Goal: Information Seeking & Learning: Learn about a topic

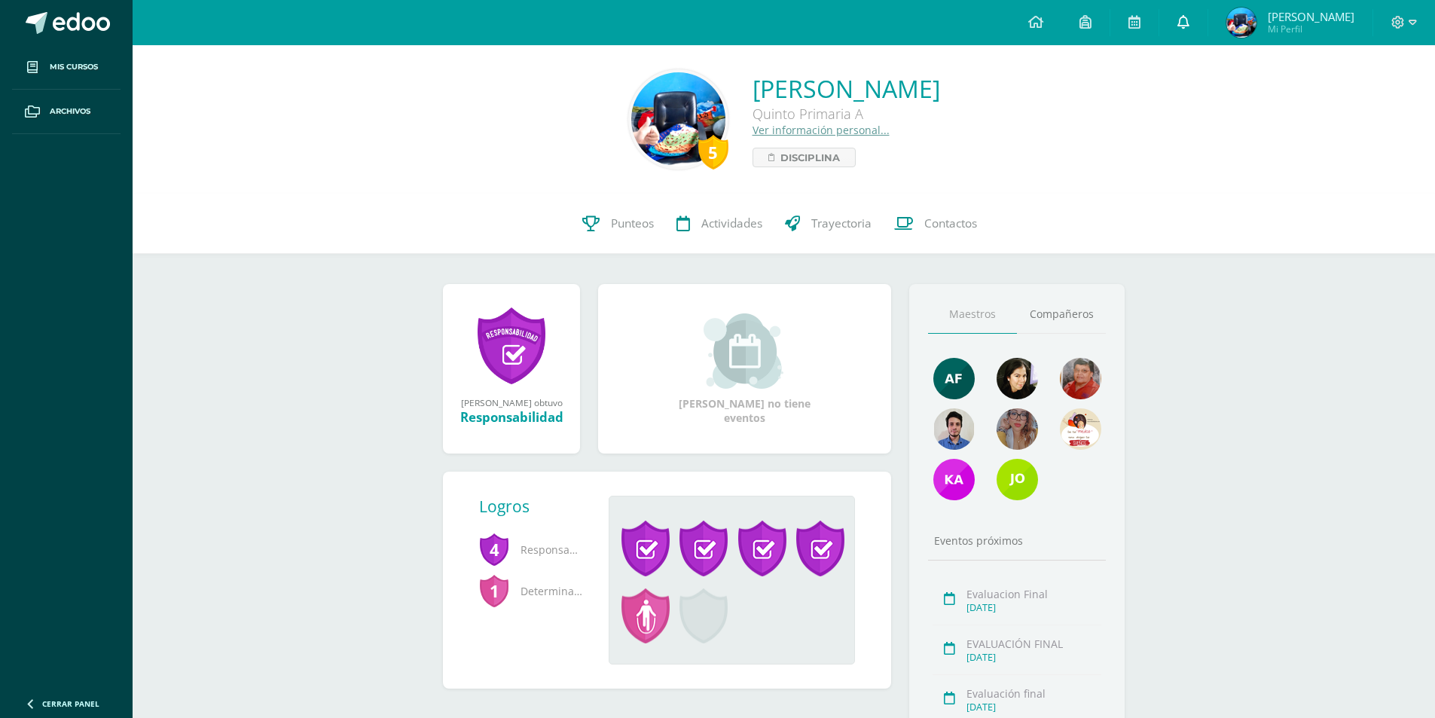
click at [1193, 26] on link at bounding box center [1183, 22] width 48 height 45
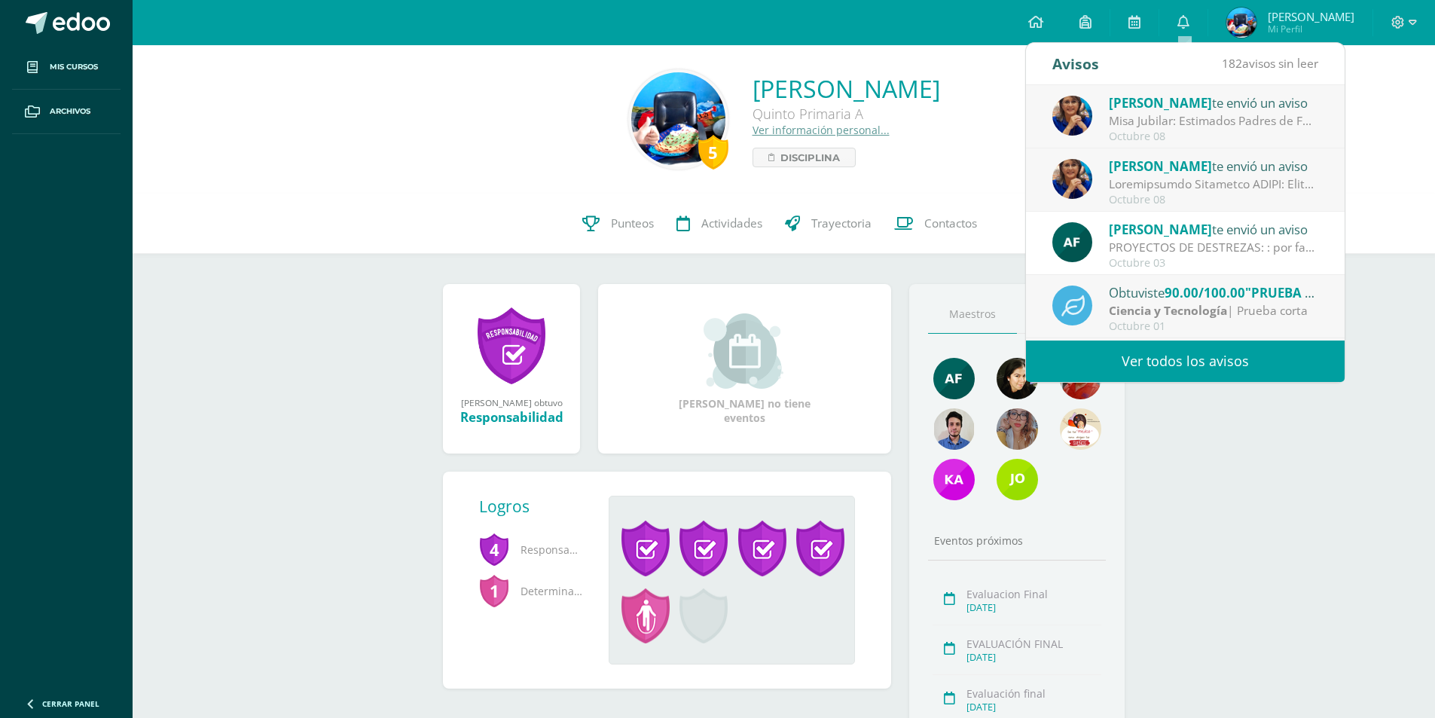
click at [1123, 359] on link "Ver todos los avisos" at bounding box center [1185, 361] width 319 height 41
click at [712, 250] on link "Actividades" at bounding box center [719, 224] width 108 height 60
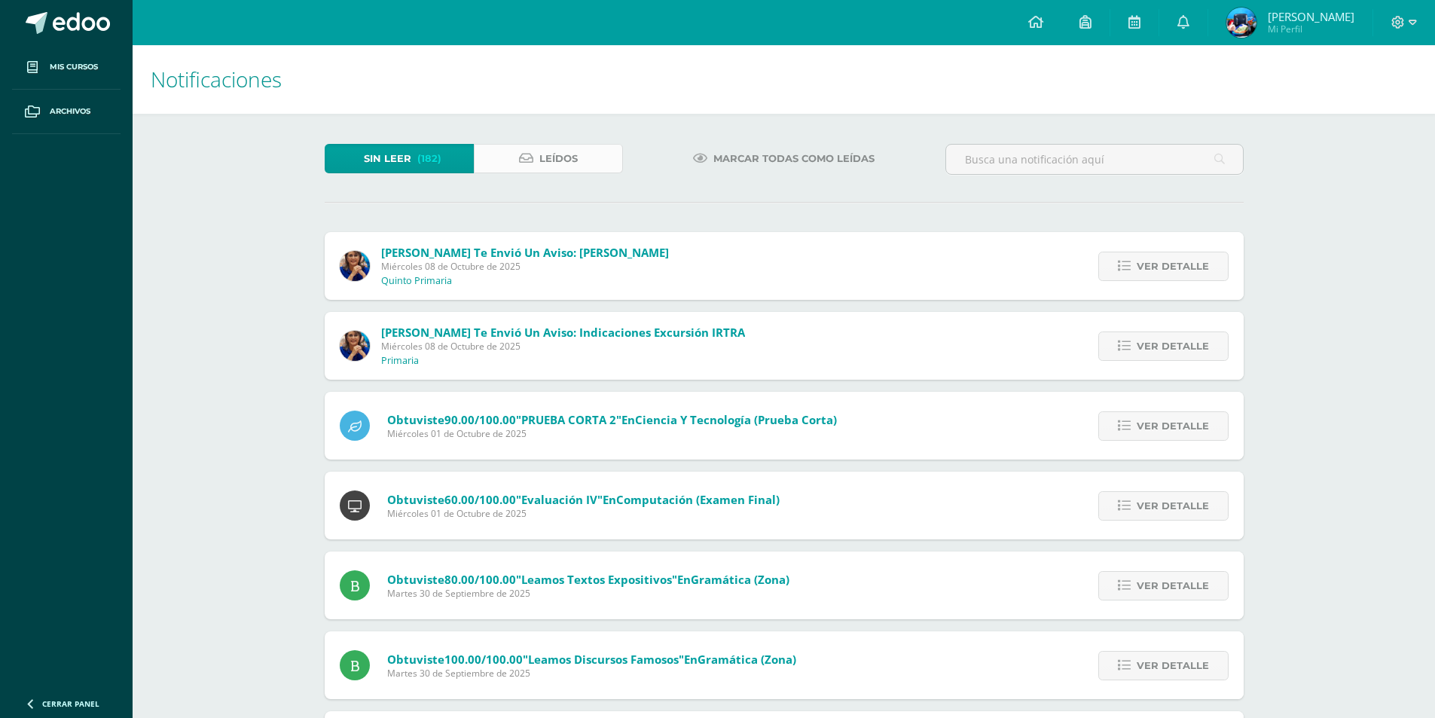
click at [529, 148] on link "Leídos" at bounding box center [548, 158] width 149 height 29
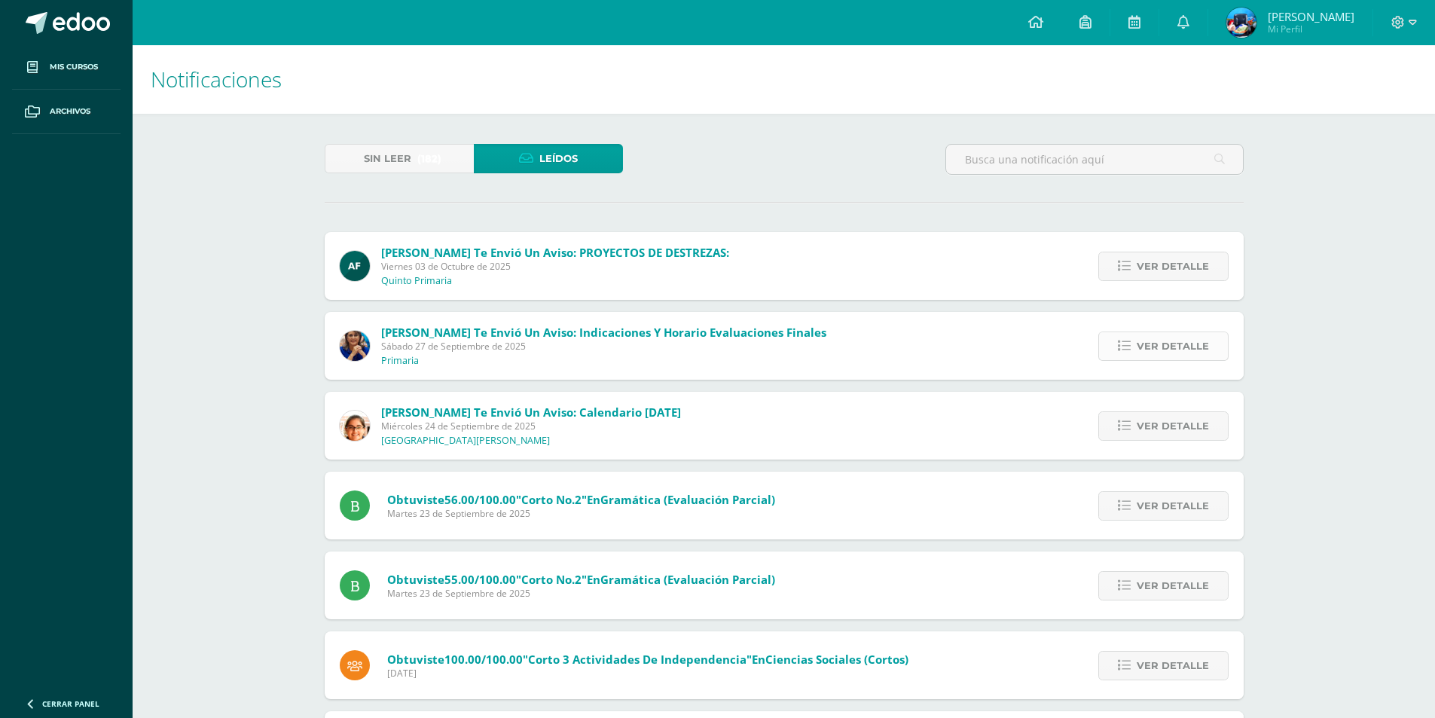
click at [1133, 344] on link "Ver detalle" at bounding box center [1163, 345] width 130 height 29
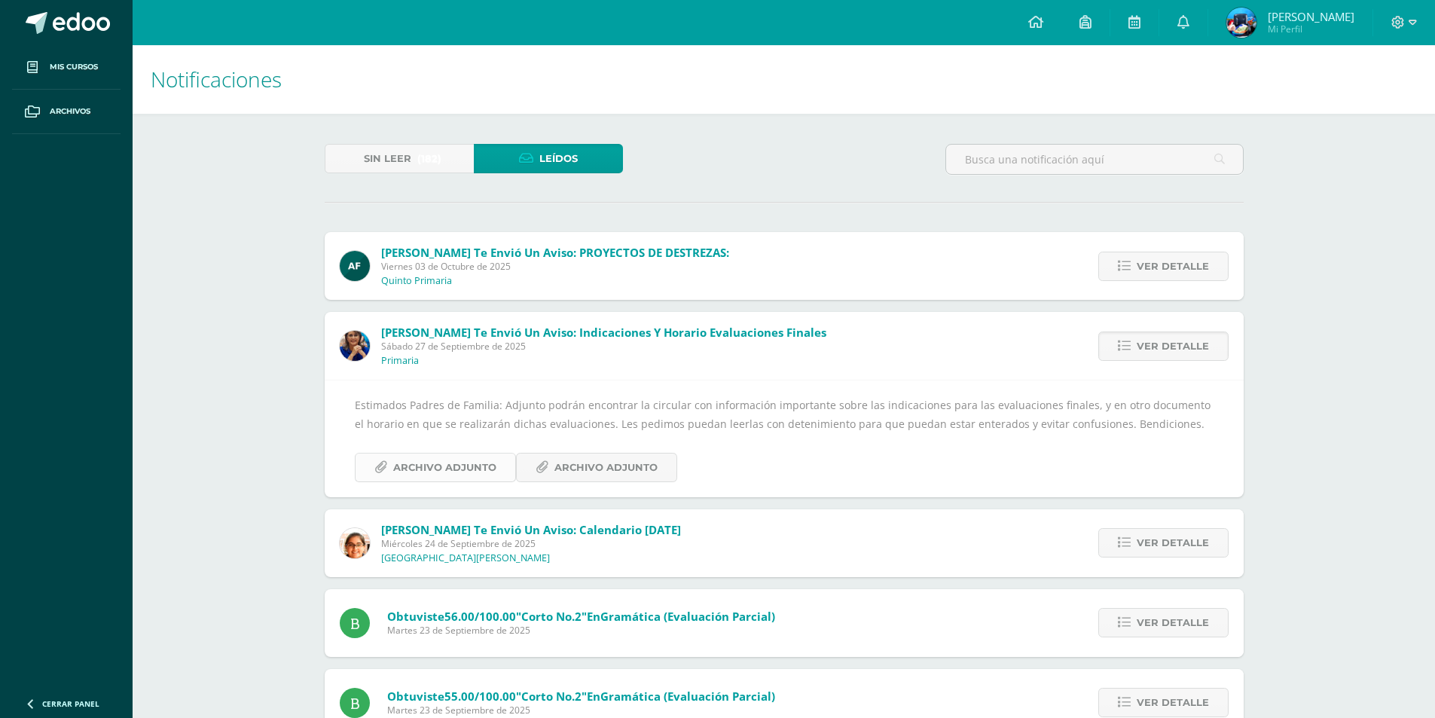
click at [457, 454] on span "Archivo Adjunto" at bounding box center [444, 468] width 103 height 28
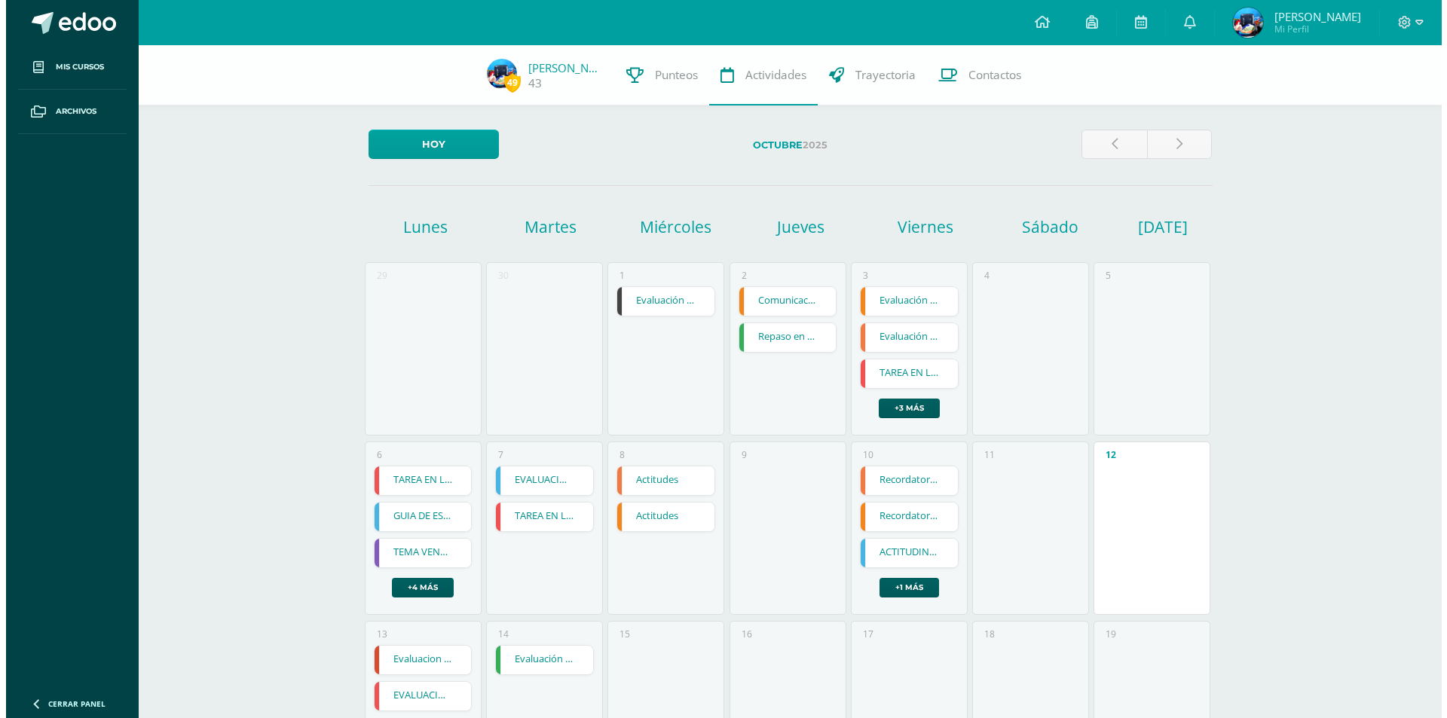
scroll to position [151, 0]
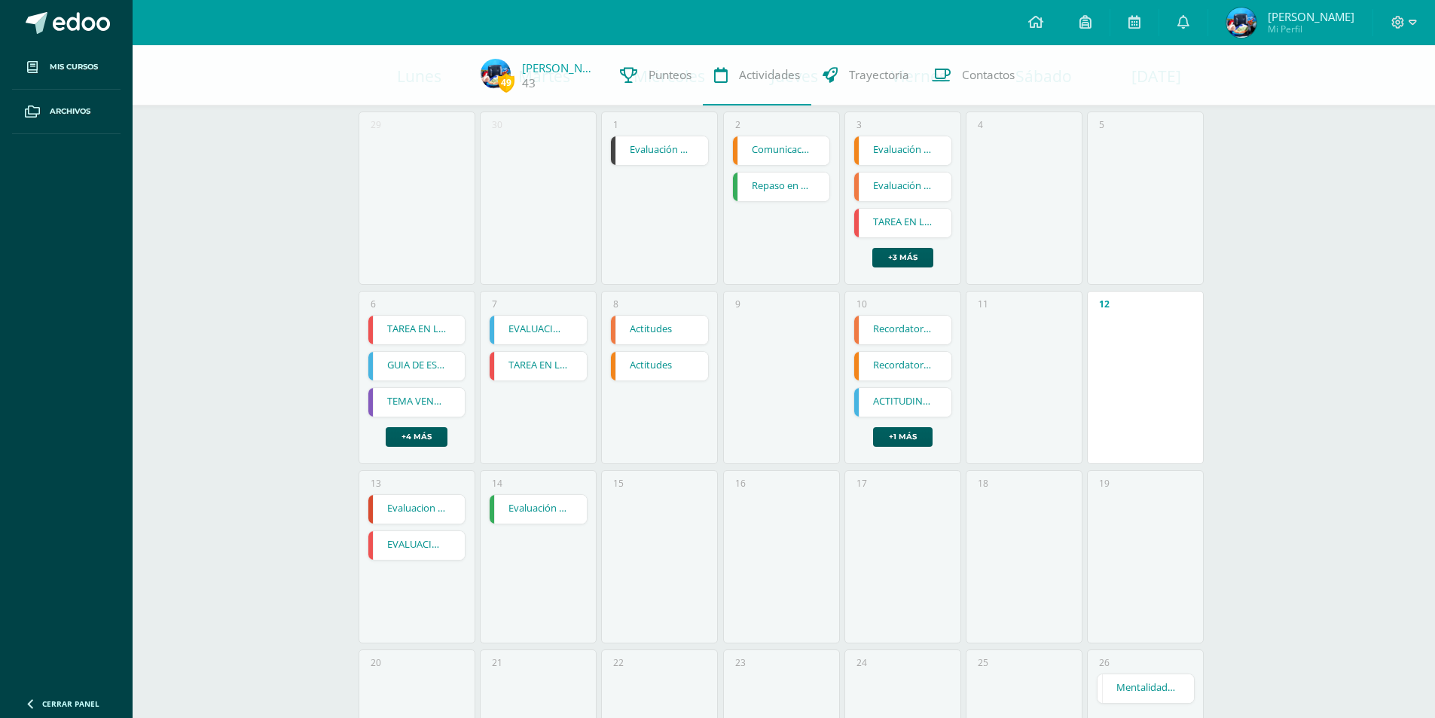
click at [405, 504] on link "Evaluacion Final" at bounding box center [416, 509] width 97 height 29
